Goal: Communication & Community: Participate in discussion

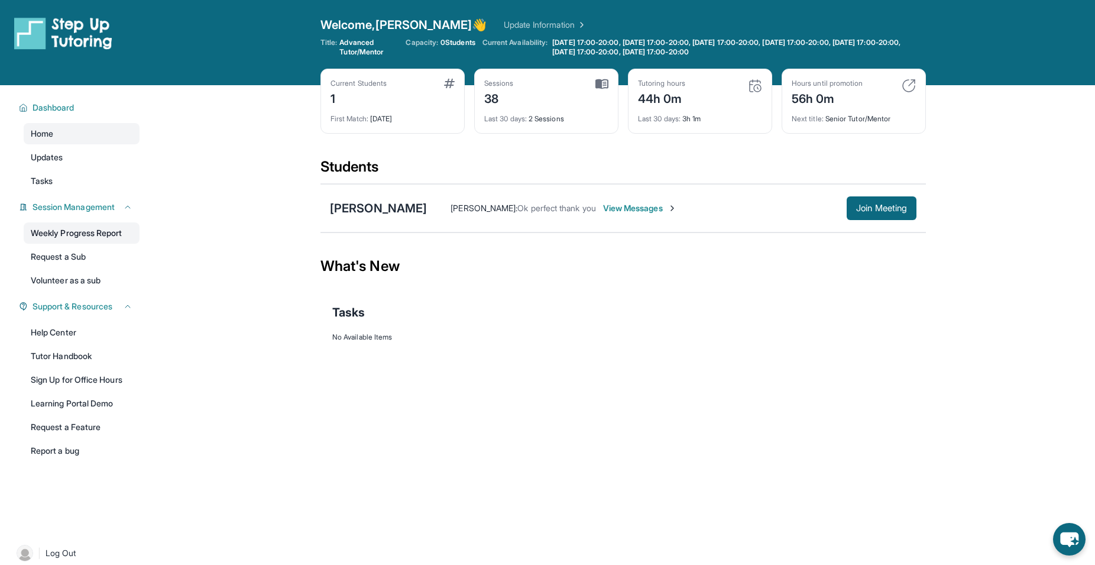
click at [70, 237] on link "Weekly Progress Report" at bounding box center [82, 232] width 116 height 21
click at [890, 205] on span "Join Meeting" at bounding box center [882, 208] width 51 height 7
click at [603, 206] on span "View Messages" at bounding box center [640, 208] width 74 height 12
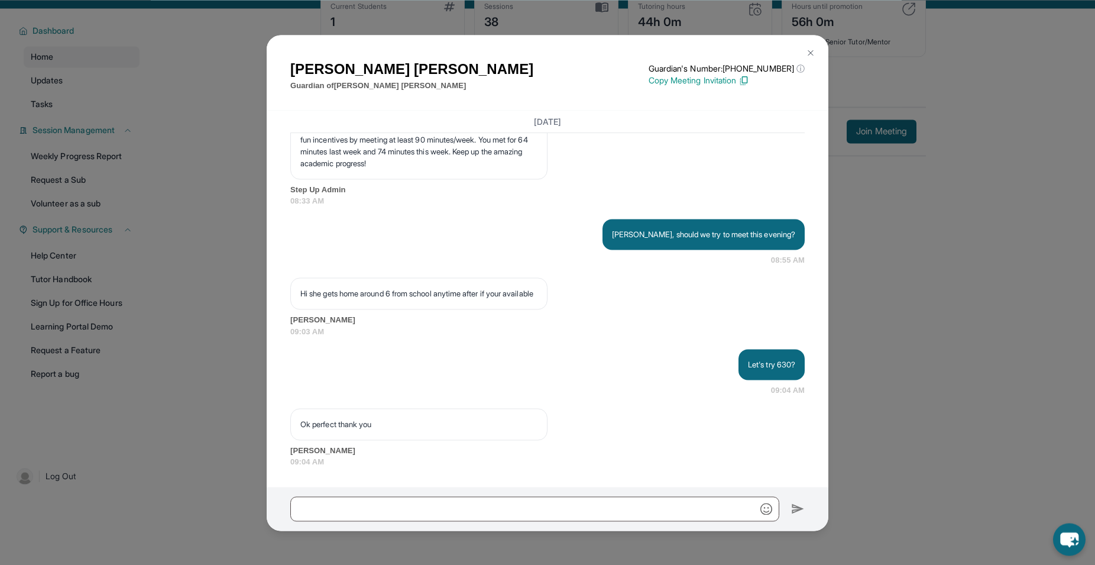
scroll to position [85, 0]
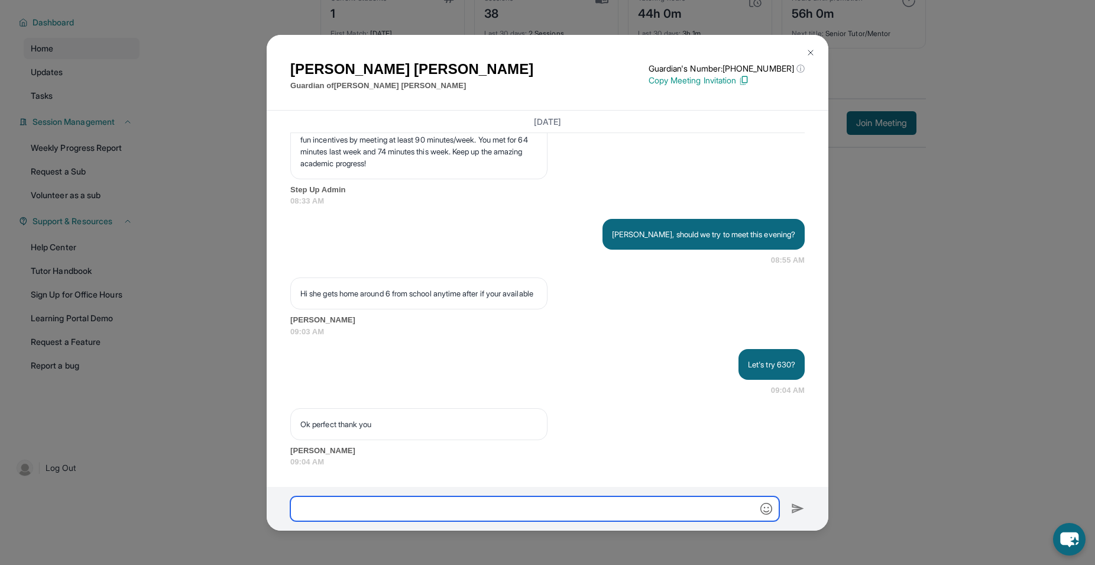
click at [480, 508] on input "text" at bounding box center [534, 508] width 489 height 25
type input "**********"
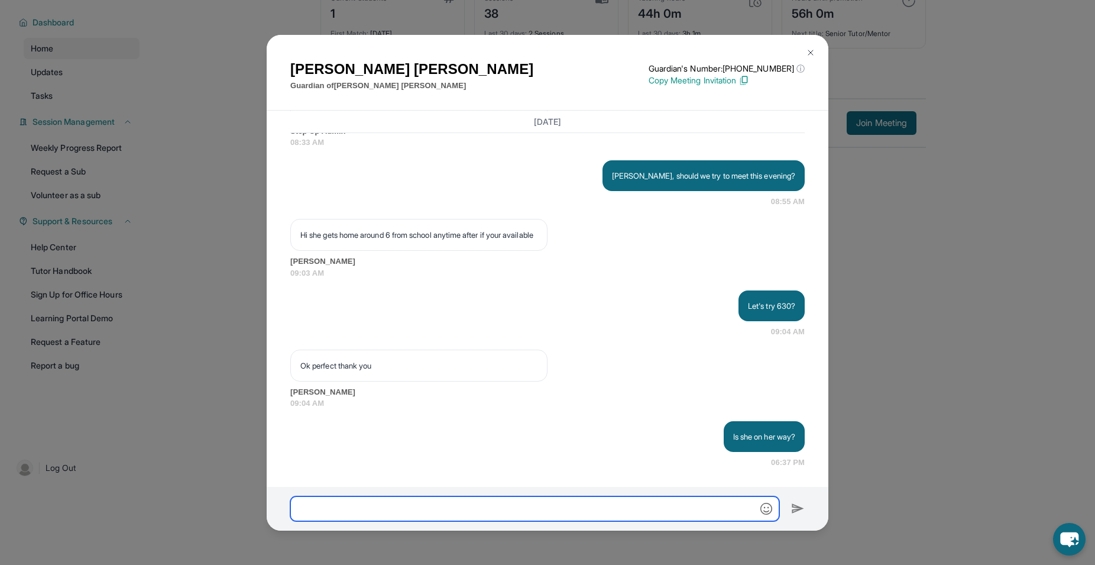
scroll to position [32648, 0]
click at [813, 51] on img at bounding box center [810, 52] width 9 height 9
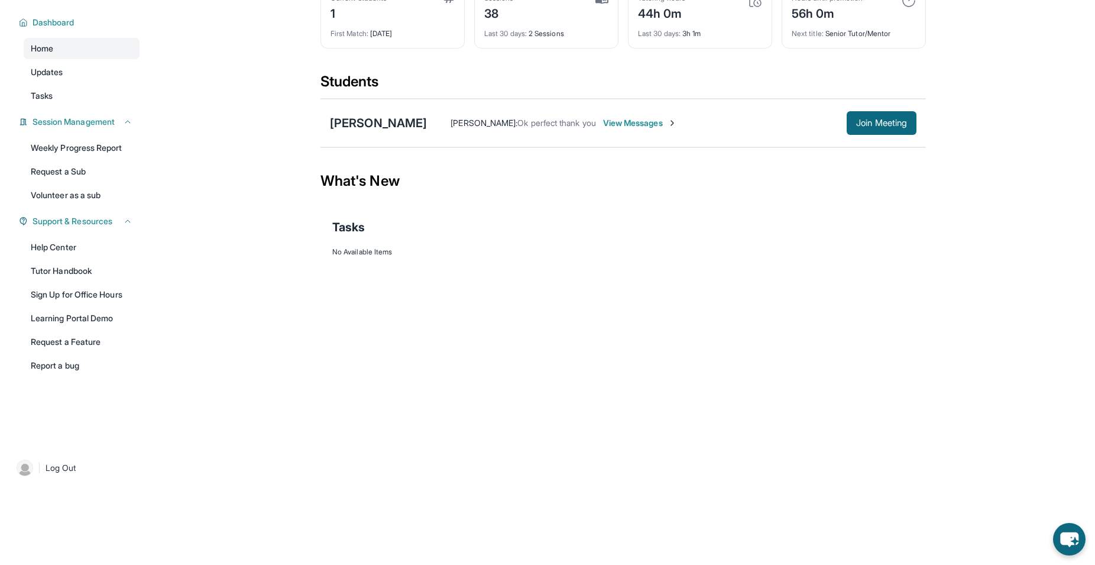
click at [619, 124] on span "View Messages" at bounding box center [640, 123] width 74 height 12
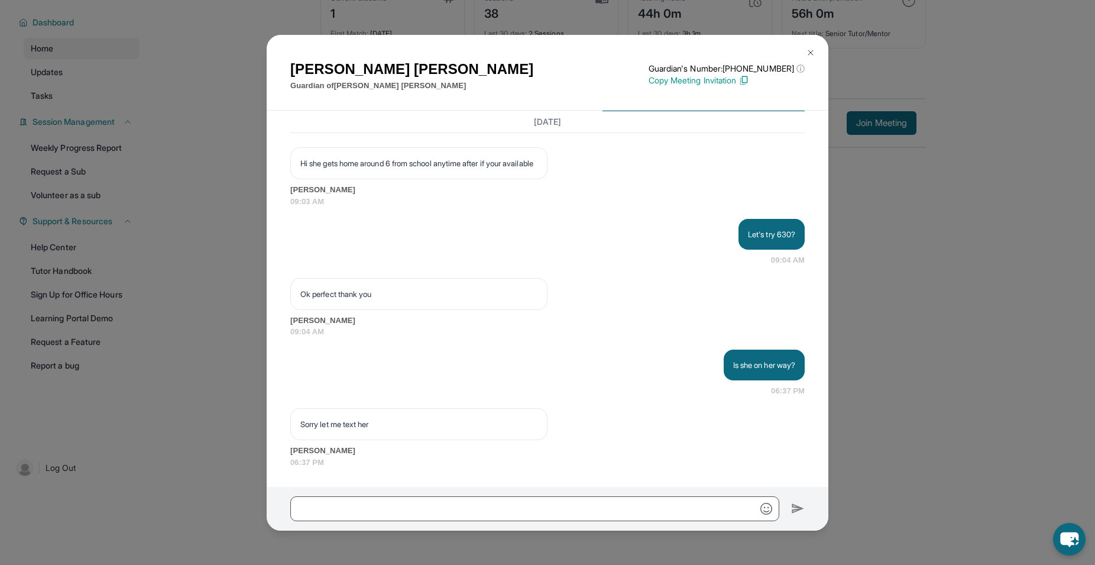
scroll to position [32720, 0]
click at [339, 512] on input "text" at bounding box center [534, 508] width 489 height 25
type input "**"
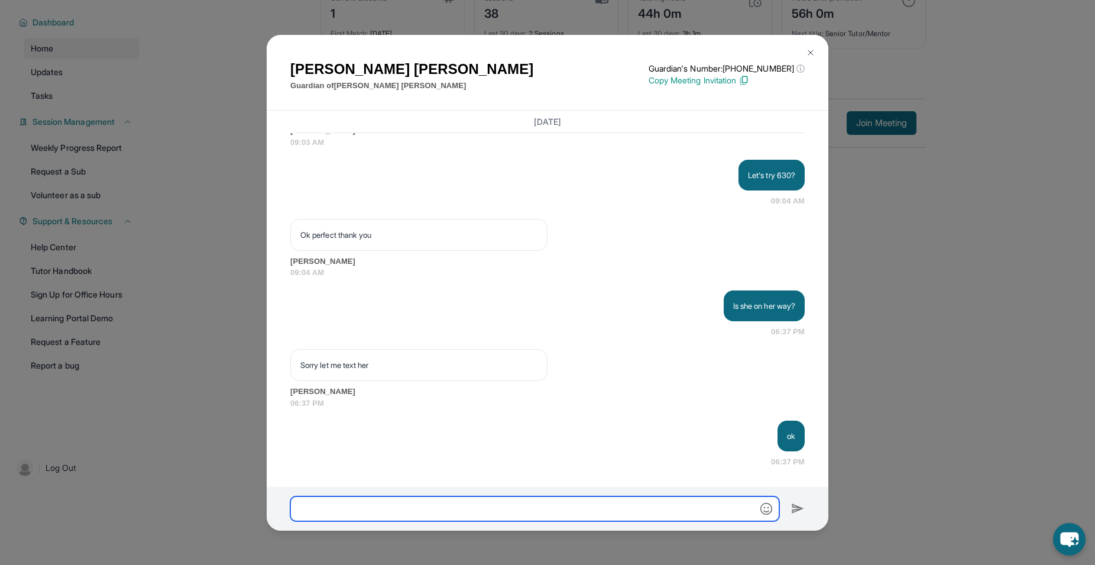
scroll to position [32779, 0]
click at [948, 402] on div "Ana Marcial Guardian of Emma Marcial Guardian's Number: +16283484657 ⓘ This isn…" at bounding box center [547, 282] width 1095 height 565
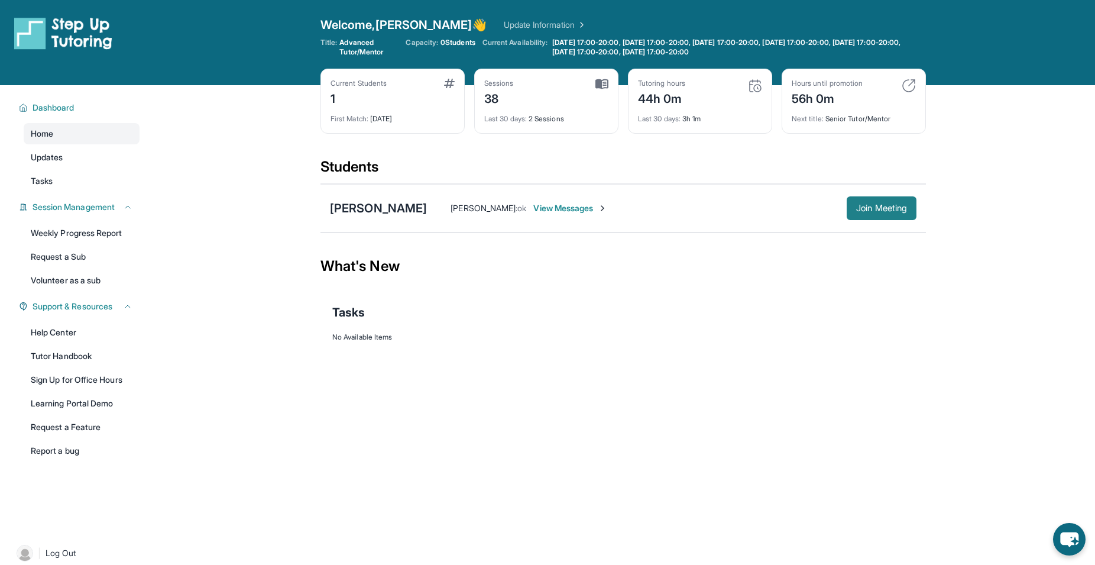
click at [889, 212] on span "Join Meeting" at bounding box center [882, 208] width 51 height 7
